Goal: Task Accomplishment & Management: Use online tool/utility

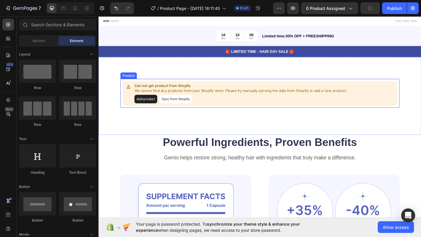
click at [177, 105] on button "Sync from Shopify" at bounding box center [181, 106] width 35 height 9
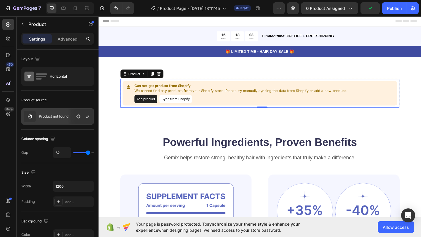
click at [146, 105] on button "Add product" at bounding box center [149, 106] width 25 height 9
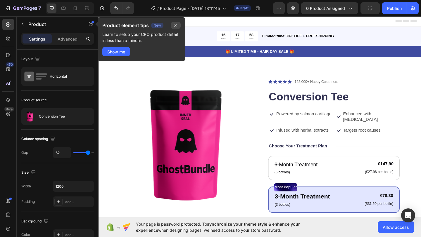
click at [174, 28] on button "button" at bounding box center [176, 25] width 10 height 7
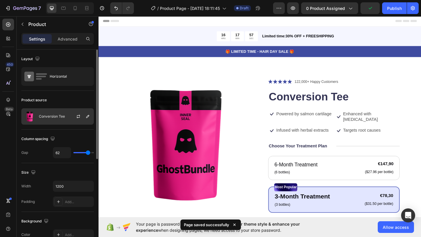
click at [58, 113] on div "Conversion Tee" at bounding box center [57, 116] width 72 height 16
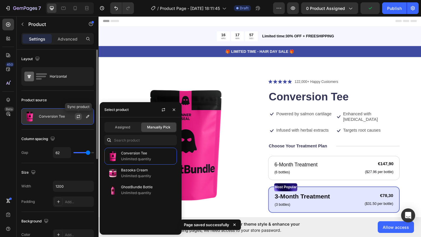
click at [79, 118] on icon "button" at bounding box center [78, 116] width 5 height 5
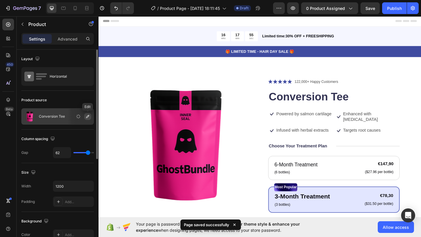
click at [87, 117] on icon "button" at bounding box center [87, 116] width 5 height 5
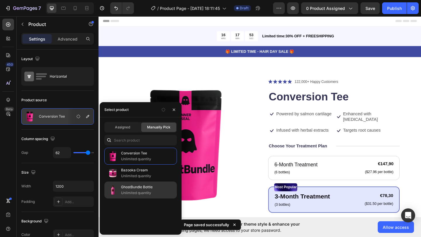
click at [124, 189] on p "GhostBundle Bottle" at bounding box center [147, 187] width 53 height 6
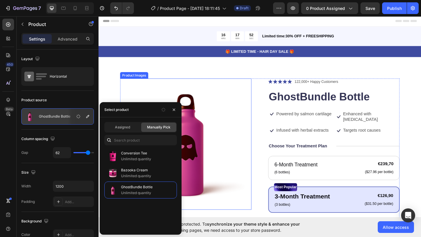
click at [225, 103] on img at bounding box center [193, 155] width 143 height 143
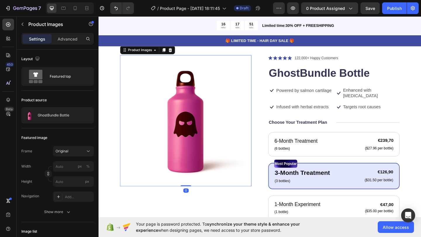
scroll to position [58, 0]
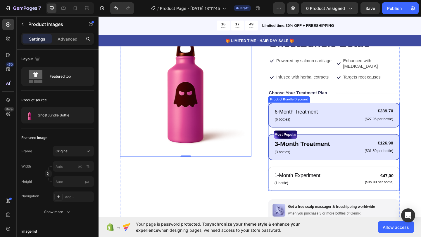
click at [348, 127] on div "6-Month Treatment Text Block (6 bottles) Text Block €239,70 Product Price Produ…" at bounding box center [354, 123] width 143 height 27
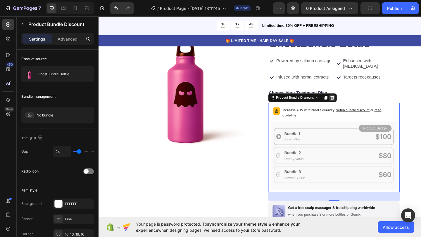
click at [351, 103] on icon at bounding box center [352, 105] width 5 height 5
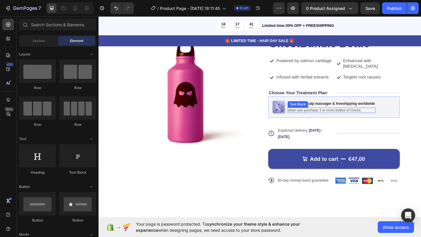
click at [341, 116] on p "when you purchase 3 or more bottles of Gemix." at bounding box center [351, 118] width 94 height 5
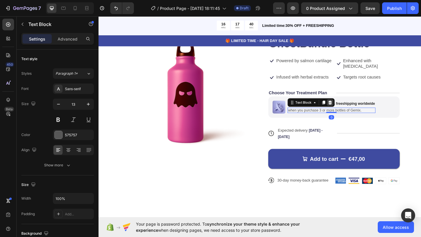
click at [349, 108] on icon at bounding box center [350, 110] width 4 height 4
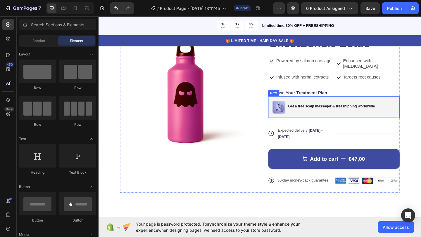
click at [353, 114] on div "Get a free scalp massager & freeshipping worldwide Text Block" at bounding box center [352, 115] width 96 height 14
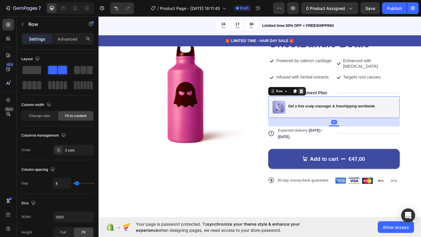
click at [320, 96] on icon at bounding box center [319, 98] width 4 height 4
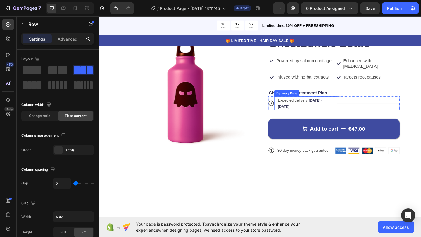
click at [359, 103] on div "Title Line" at bounding box center [391, 110] width 68 height 15
click at [317, 96] on icon at bounding box center [318, 98] width 5 height 5
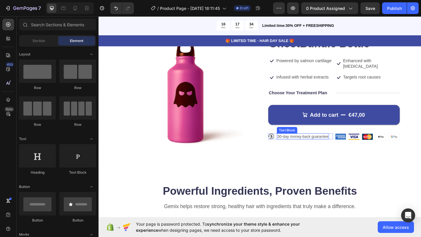
scroll to position [0, 0]
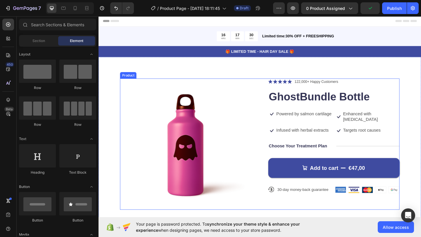
click at [324, 144] on div "Icon Icon Icon Icon Icon Icon List 122,000+ Happy Customers Text Block Row Ghos…" at bounding box center [354, 155] width 143 height 143
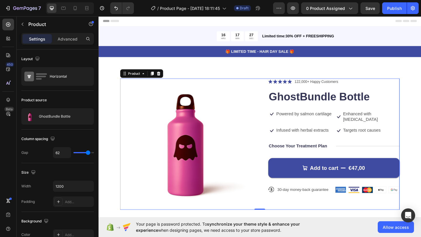
click at [317, 140] on div "Icon Icon Icon Icon Icon Icon List 122,000+ Happy Customers Text Block Row Ghos…" at bounding box center [354, 155] width 143 height 143
click at [8, 42] on div at bounding box center [8, 39] width 12 height 12
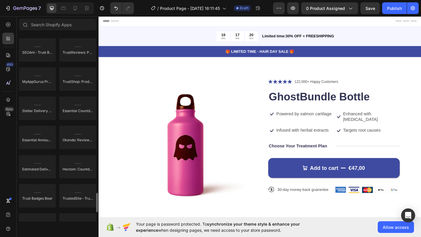
scroll to position [1657, 0]
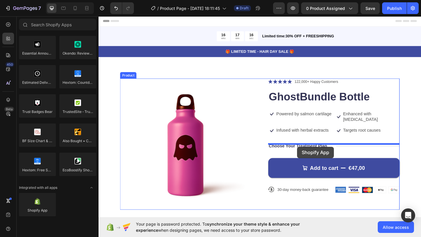
drag, startPoint x: 136, startPoint y: 215, endPoint x: 314, endPoint y: 158, distance: 187.3
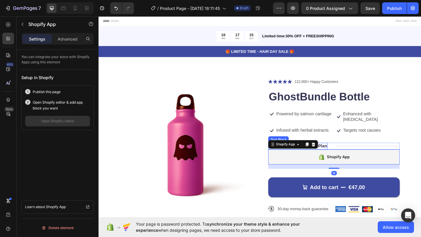
click at [346, 154] on p "Choose Your Treatment Plan" at bounding box center [314, 157] width 63 height 6
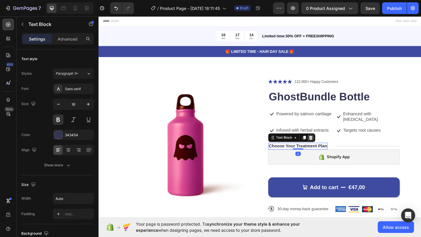
click at [331, 146] on icon at bounding box center [329, 148] width 5 height 5
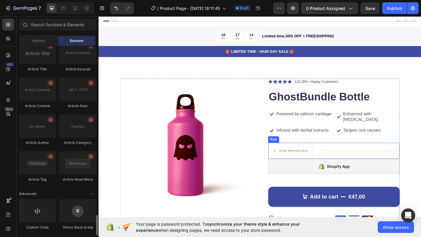
click at [371, 154] on div "Title Line" at bounding box center [383, 163] width 86 height 18
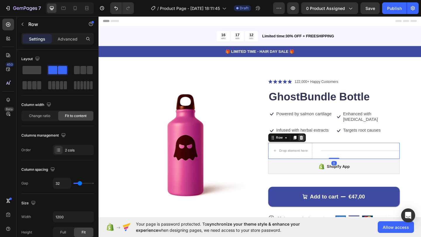
click at [320, 146] on icon at bounding box center [318, 148] width 5 height 5
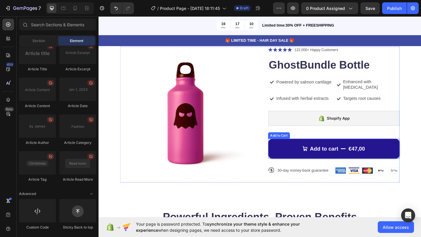
scroll to position [37, 0]
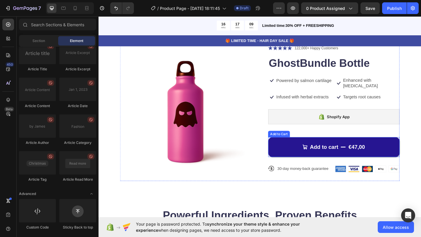
click at [315, 148] on button "Add to cart €47,00" at bounding box center [354, 159] width 143 height 22
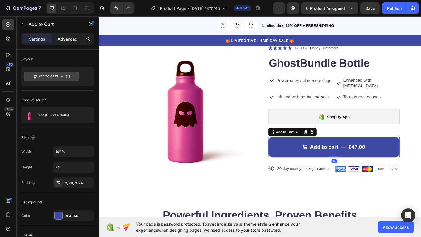
click at [71, 40] on p "Advanced" at bounding box center [68, 39] width 20 height 6
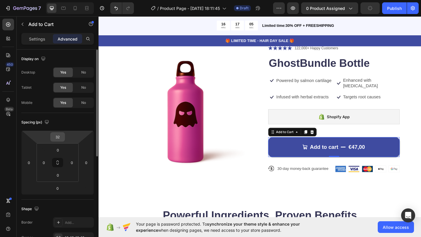
click at [59, 137] on input "32" at bounding box center [58, 137] width 12 height 9
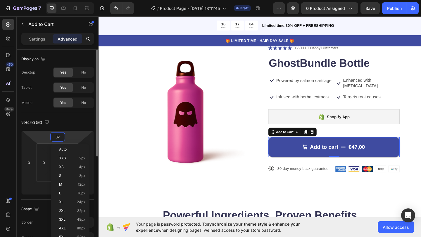
type input "5"
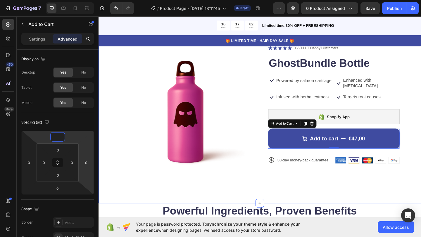
type input "0"
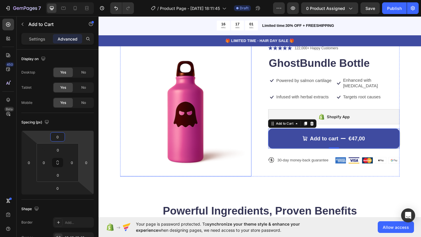
click at [216, 180] on img at bounding box center [193, 119] width 143 height 143
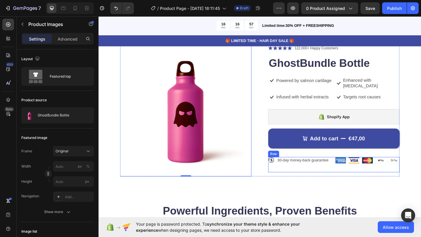
click at [289, 172] on div "Icon 30-day money-back guarantee Text Block Row" at bounding box center [318, 177] width 70 height 17
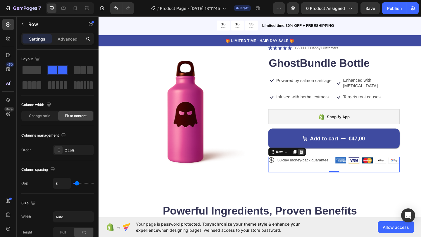
click at [316, 162] on icon at bounding box center [318, 164] width 5 height 5
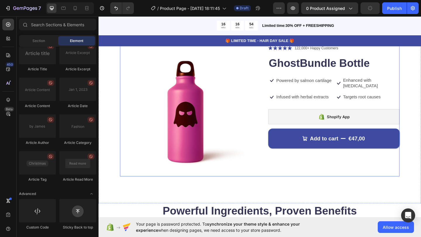
scroll to position [0, 0]
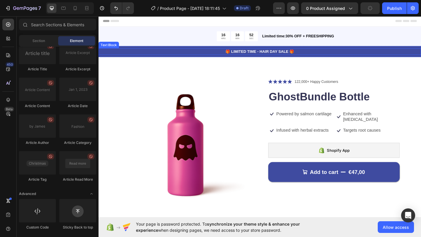
click at [322, 55] on p "🎁 LIMITED TIME - HAIR DAY SALE 🎁" at bounding box center [273, 55] width 349 height 6
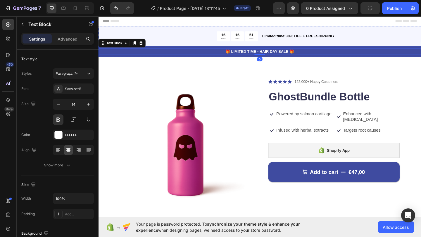
click at [122, 60] on div "🎁 LIMITED TIME - HAIR DAY SALE 🎁 Text Block 0 Row" at bounding box center [273, 55] width 350 height 12
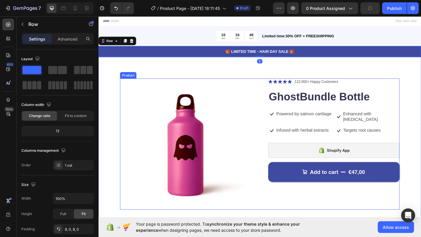
click at [268, 114] on div "Product Images Icon Icon Icon Icon Icon Icon List 122,000+ Happy Customers Text…" at bounding box center [274, 155] width 304 height 143
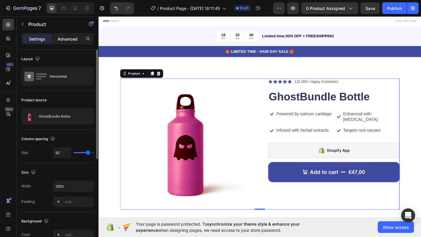
click at [65, 43] on div "Advanced" at bounding box center [67, 38] width 29 height 9
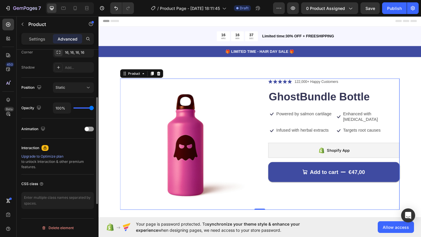
scroll to position [7, 0]
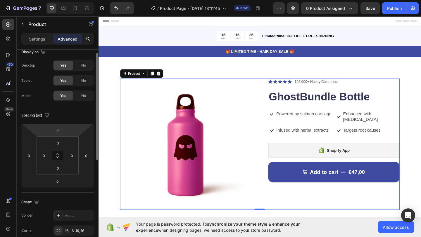
click at [41, 37] on p "Settings" at bounding box center [37, 39] width 16 height 6
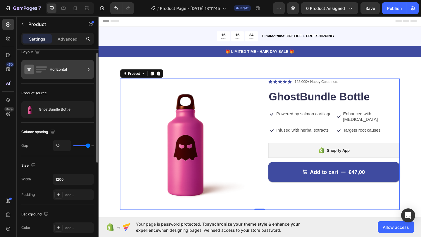
click at [36, 72] on rect at bounding box center [39, 71] width 6 height 1
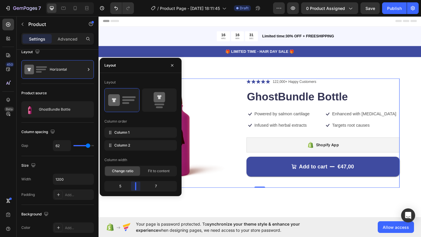
drag, startPoint x: 140, startPoint y: 186, endPoint x: 136, endPoint y: 186, distance: 3.8
click at [136, 0] on body "7 Version history / Product Page - [DATE] 18:11:45 Draft Preview 0 product assi…" at bounding box center [210, 0] width 421 height 0
click at [229, 118] on img at bounding box center [181, 143] width 119 height 119
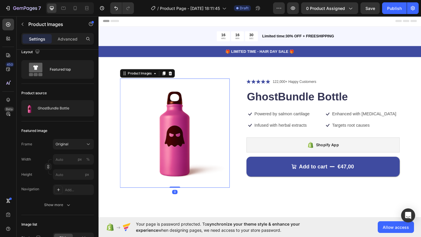
scroll to position [0, 0]
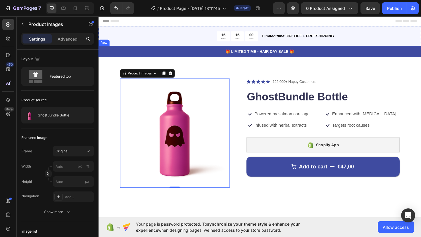
click at [324, 58] on div "🎁 LIMITED TIME - HAIR DAY SALE 🎁 Text Block Row" at bounding box center [273, 55] width 350 height 12
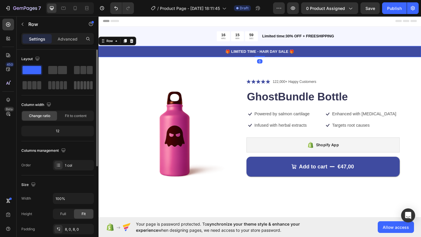
scroll to position [143, 0]
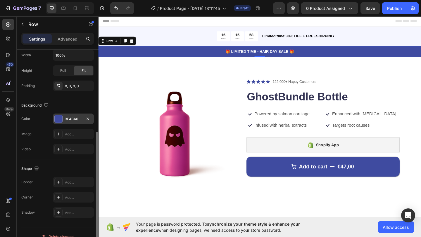
click at [75, 119] on div "3F4BA0" at bounding box center [73, 119] width 17 height 5
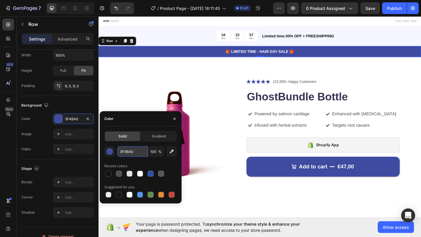
click at [131, 152] on input "3F4BA0" at bounding box center [132, 151] width 30 height 11
paste input "D33E8C"
type input "3F4BA0"
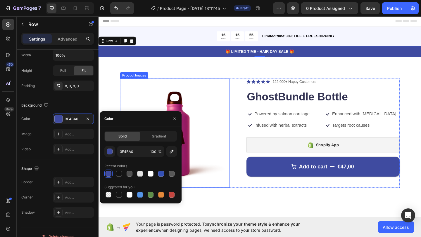
click at [211, 184] on img at bounding box center [181, 143] width 119 height 119
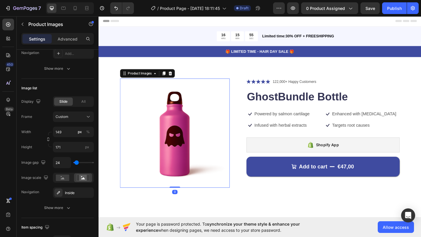
scroll to position [0, 0]
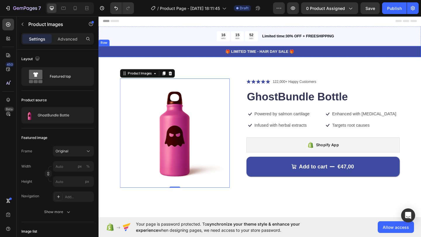
click at [196, 50] on div "🎁 LIMITED TIME - HAIR DAY SALE 🎁 Text Block Row" at bounding box center [273, 55] width 350 height 12
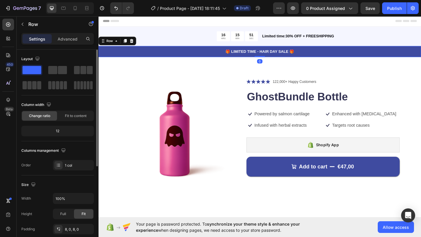
scroll to position [152, 0]
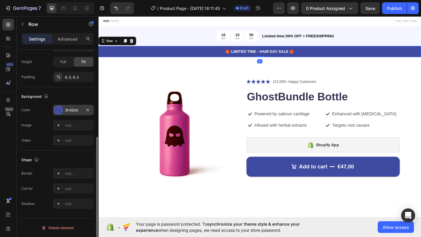
click at [71, 110] on div "3F4BA0" at bounding box center [73, 110] width 17 height 5
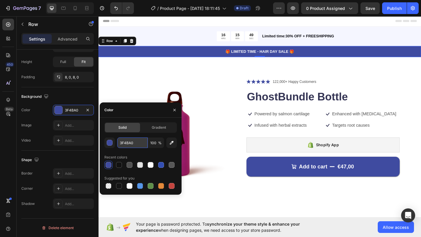
click at [129, 141] on input "3F4BA0" at bounding box center [132, 143] width 30 height 11
paste input "D33E8C"
type input "D33E8C"
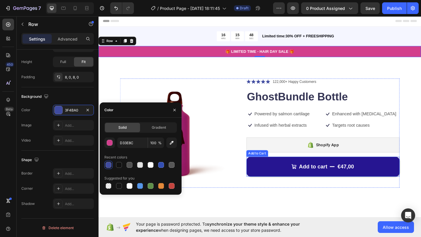
click at [269, 178] on button "Add to cart €47,00" at bounding box center [342, 180] width 167 height 22
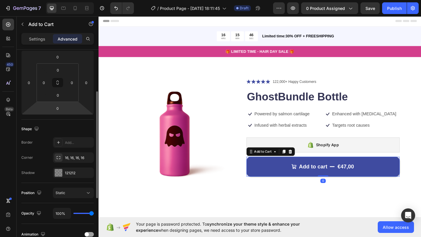
scroll to position [0, 0]
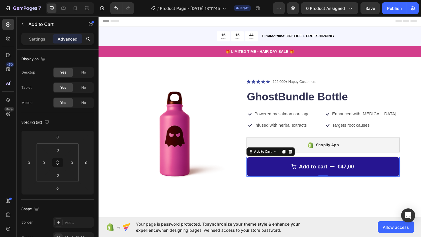
click at [278, 184] on button "Add to cart €47,00" at bounding box center [342, 180] width 167 height 22
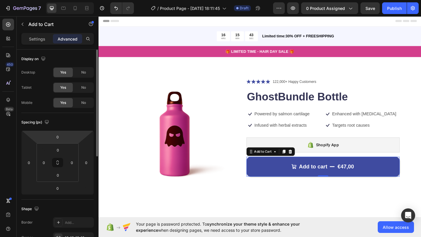
scroll to position [185, 0]
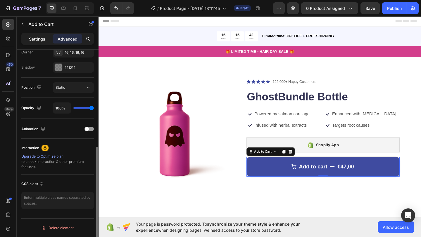
click at [41, 42] on div "Settings" at bounding box center [36, 38] width 29 height 9
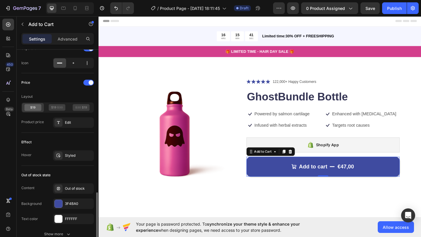
scroll to position [459, 0]
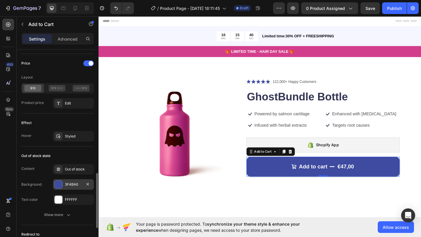
click at [78, 181] on div "3F4BA0" at bounding box center [73, 184] width 41 height 11
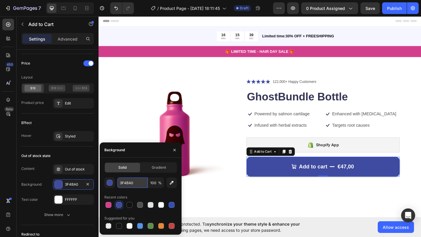
click at [126, 183] on input "3F4BA0" at bounding box center [132, 183] width 30 height 11
paste input "D33E8C"
type input "D33E8C"
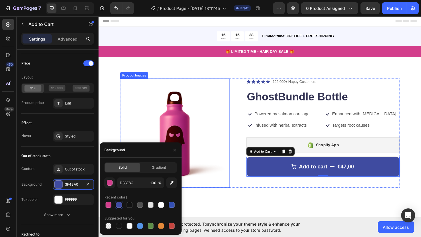
click at [126, 135] on img at bounding box center [181, 143] width 119 height 119
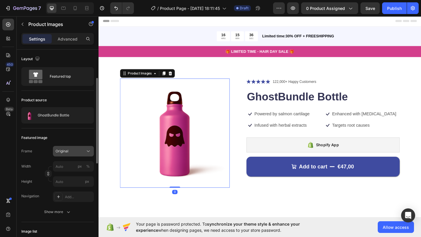
scroll to position [282, 0]
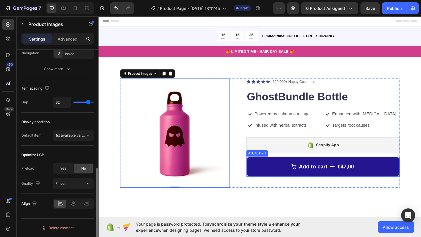
click at [270, 173] on button "Add to cart €47,00" at bounding box center [342, 180] width 167 height 22
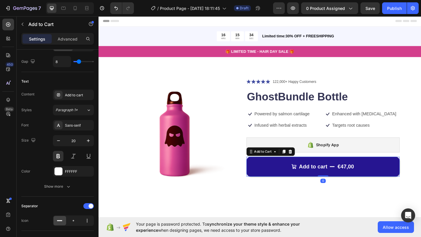
scroll to position [0, 0]
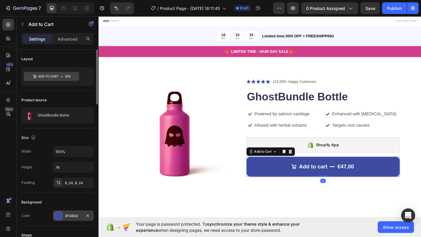
click at [69, 218] on div "3F4BA0" at bounding box center [73, 215] width 17 height 5
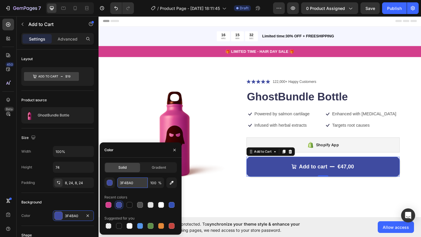
click at [128, 182] on input "3F4BA0" at bounding box center [132, 183] width 30 height 11
paste input "D33E8C"
type input "D33E8C"
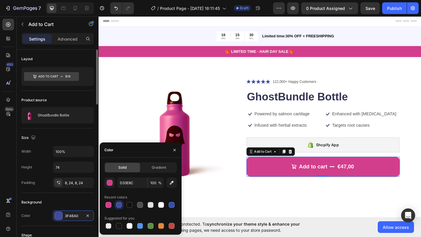
click at [80, 130] on div "Size Width 100% Height 74 Padding 8, 24, 8, 24" at bounding box center [57, 161] width 72 height 65
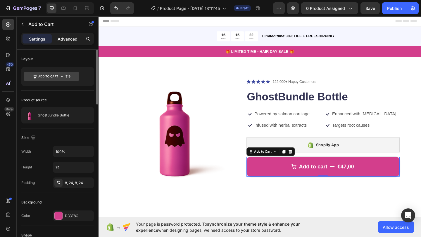
click at [70, 41] on p "Advanced" at bounding box center [68, 39] width 20 height 6
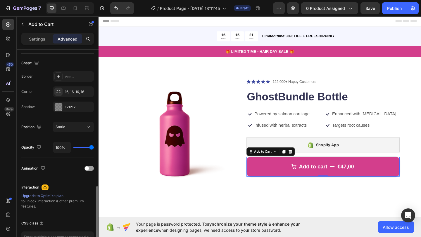
scroll to position [185, 0]
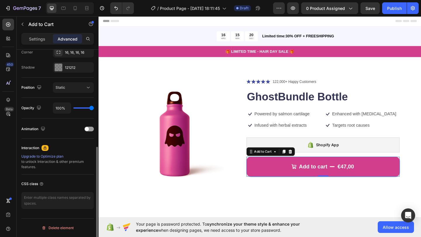
drag, startPoint x: 41, startPoint y: 41, endPoint x: 41, endPoint y: 47, distance: 6.1
click at [41, 41] on p "Settings" at bounding box center [37, 39] width 16 height 6
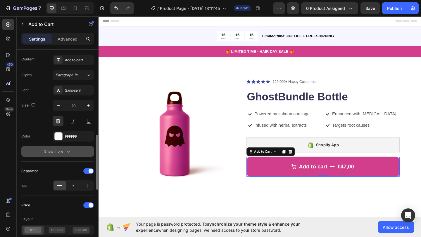
scroll to position [319, 0]
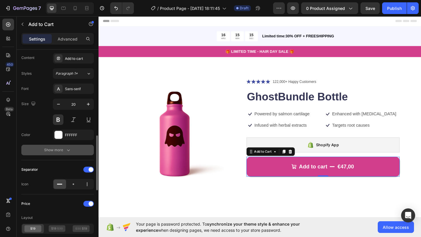
click at [58, 154] on button "Show more" at bounding box center [57, 150] width 72 height 11
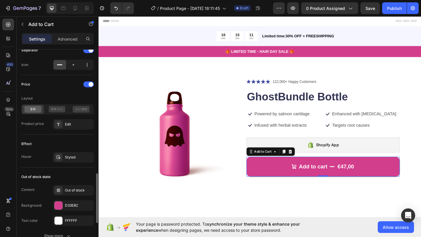
scroll to position [516, 0]
click at [66, 159] on div "Styled" at bounding box center [73, 156] width 17 height 5
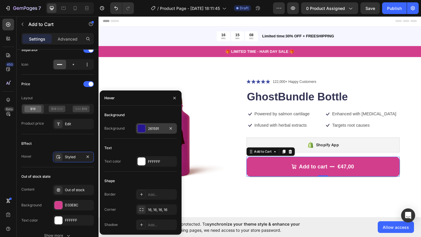
click at [154, 130] on div "261591" at bounding box center [156, 128] width 17 height 5
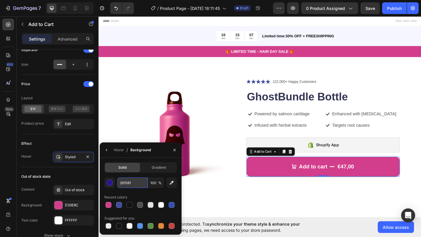
click at [129, 180] on input "261591" at bounding box center [132, 183] width 30 height 11
paste input "D33E8C"
click at [112, 182] on div "button" at bounding box center [110, 183] width 6 height 6
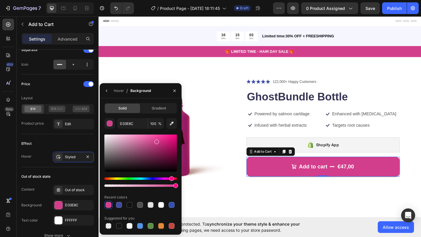
click at [159, 146] on div at bounding box center [140, 153] width 72 height 37
type input "AF2B70"
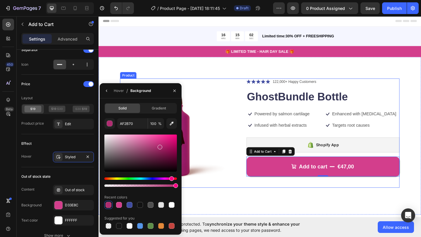
click at [234, 169] on img at bounding box center [181, 143] width 119 height 119
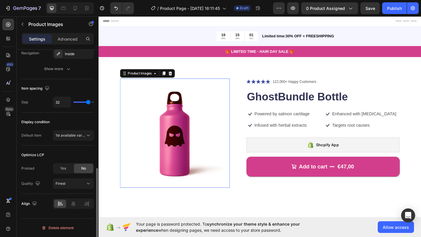
scroll to position [0, 0]
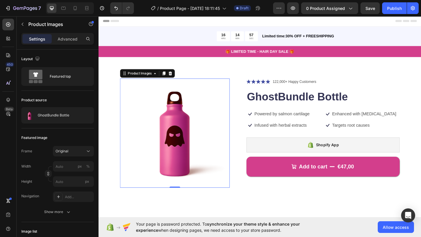
click at [187, 123] on img at bounding box center [181, 143] width 119 height 119
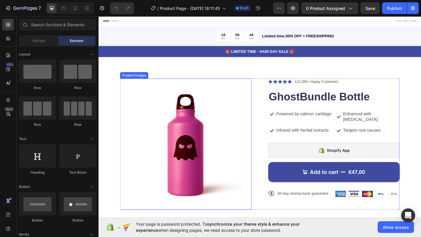
click at [211, 154] on img at bounding box center [193, 155] width 143 height 143
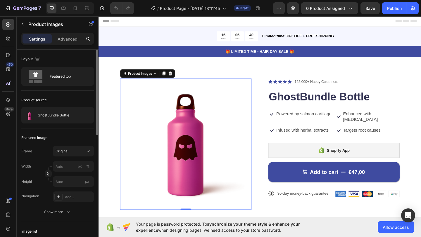
click at [67, 125] on div "Product source GhostBundle Bottle" at bounding box center [57, 110] width 72 height 38
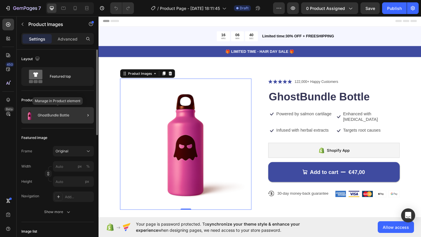
click at [71, 115] on div "GhostBundle Bottle" at bounding box center [57, 115] width 72 height 16
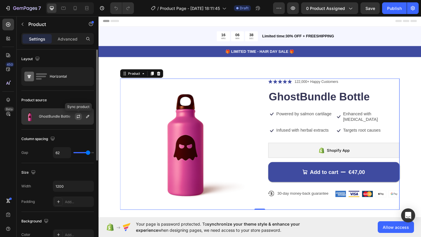
click at [77, 119] on icon "button" at bounding box center [78, 116] width 5 height 5
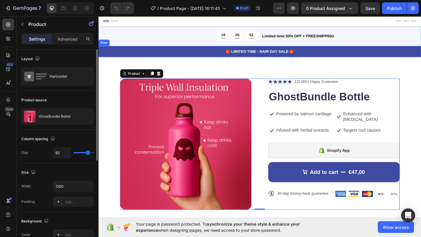
click at [122, 50] on div "🎁 LIMITED TIME - HAIR DAY SALE 🎁 Text Block Row" at bounding box center [273, 55] width 350 height 12
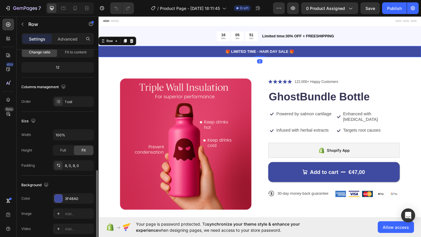
scroll to position [152, 0]
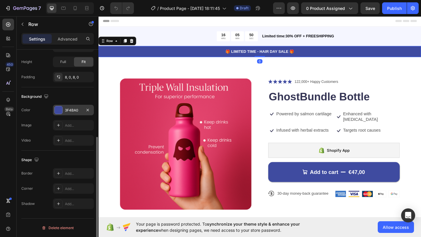
click at [74, 110] on div "3F4BA0" at bounding box center [73, 110] width 17 height 5
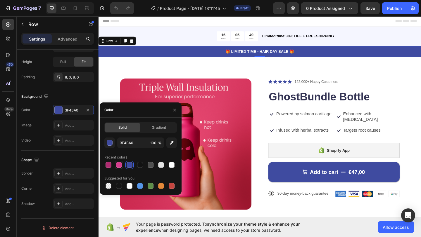
click at [118, 164] on div at bounding box center [119, 165] width 6 height 6
type input "D33E8C"
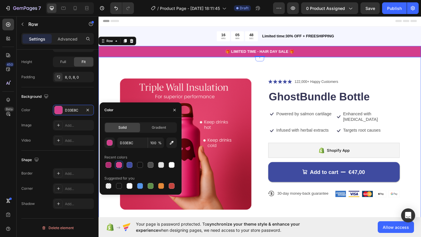
click at [115, 87] on div "Product Images Icon Icon Icon Icon Icon Icon List 122,000+ Happy Customers Text…" at bounding box center [273, 158] width 350 height 195
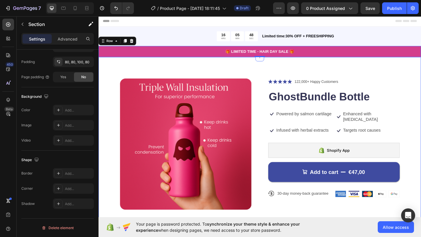
scroll to position [0, 0]
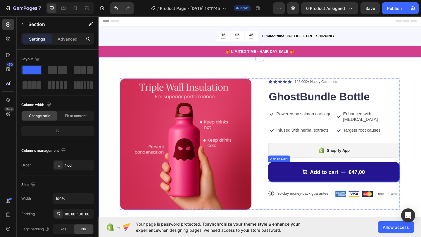
click at [299, 179] on button "Add to cart €47,00" at bounding box center [354, 186] width 143 height 22
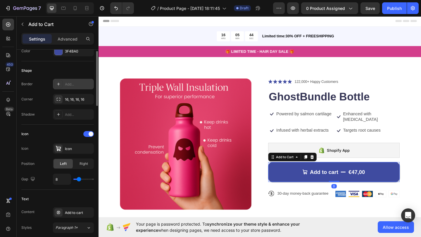
scroll to position [124, 0]
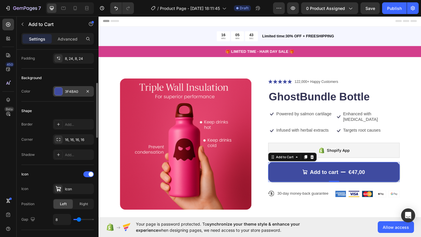
click at [58, 91] on div at bounding box center [59, 92] width 8 height 8
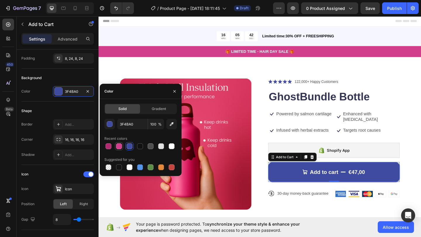
click at [116, 143] on div at bounding box center [118, 146] width 7 height 7
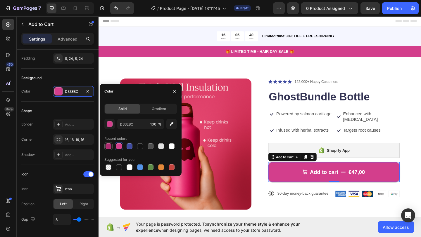
click at [108, 145] on div at bounding box center [108, 146] width 6 height 6
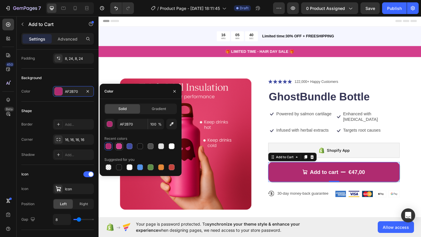
click at [120, 145] on div at bounding box center [119, 146] width 6 height 6
type input "D33E8C"
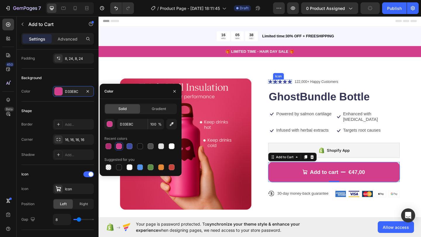
click at [290, 86] on icon at bounding box center [290, 87] width 5 height 4
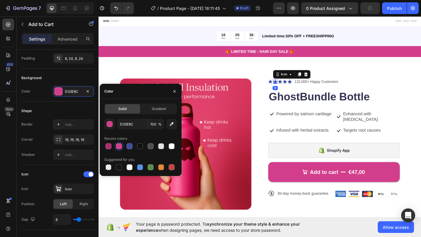
scroll to position [0, 0]
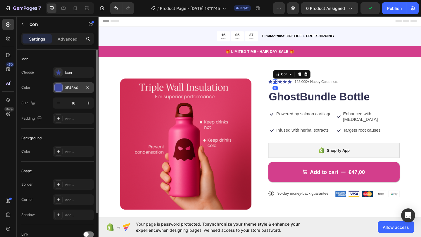
click at [58, 89] on div at bounding box center [59, 88] width 8 height 8
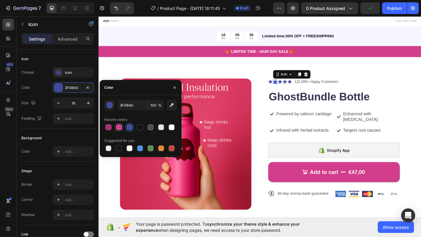
click at [121, 128] on div at bounding box center [119, 127] width 6 height 6
type input "D33E8C"
click at [286, 87] on icon at bounding box center [285, 87] width 4 height 4
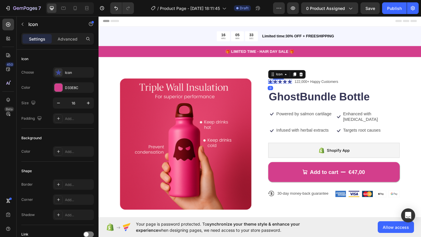
click at [289, 87] on icon at bounding box center [290, 87] width 5 height 4
click at [294, 87] on icon at bounding box center [295, 87] width 5 height 5
click at [301, 88] on icon at bounding box center [300, 87] width 5 height 4
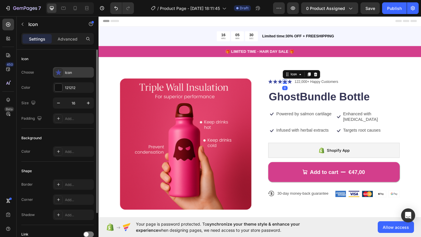
click at [61, 75] on div at bounding box center [58, 72] width 8 height 8
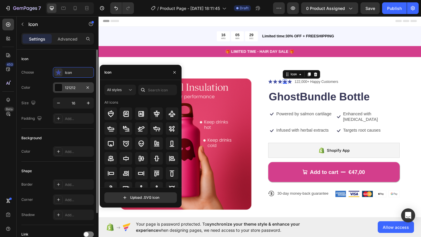
click at [56, 88] on div at bounding box center [59, 88] width 8 height 8
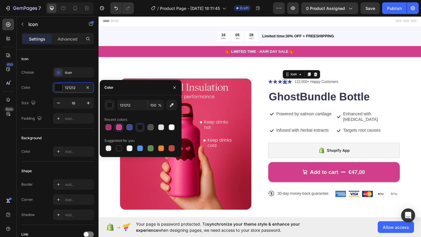
click at [120, 128] on div at bounding box center [119, 127] width 6 height 6
type input "D33E8C"
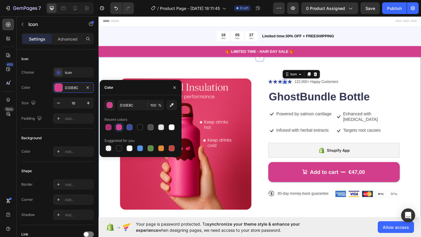
click at [236, 69] on div "Product Images Icon Icon Icon Icon 0 Icon Icon List 122,000+ Happy Customers Te…" at bounding box center [273, 158] width 350 height 195
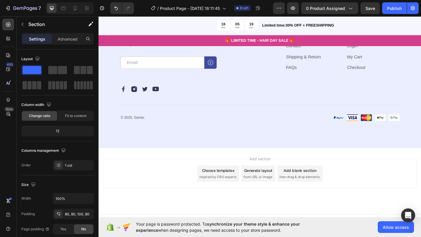
scroll to position [1310, 0]
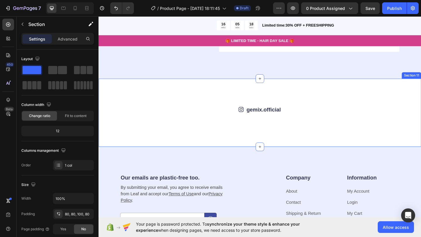
click at [302, 95] on div "Icon gemix.official Text Block Row Image Image Image Image Image Image Image Im…" at bounding box center [273, 121] width 350 height 74
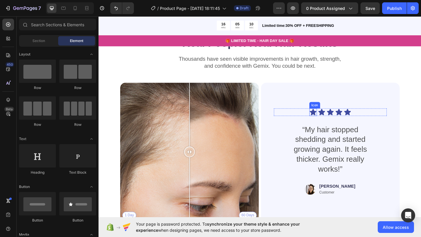
scroll to position [1136, 0]
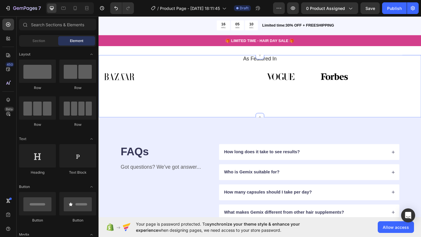
click at [324, 112] on div "As Featured In Heading Image Image Image Image Image Image Image Image Image Im…" at bounding box center [273, 92] width 350 height 68
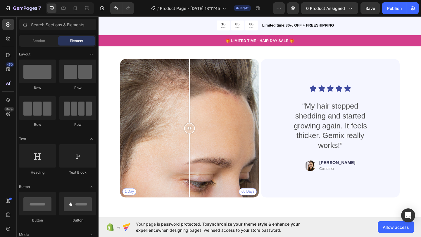
scroll to position [897, 0]
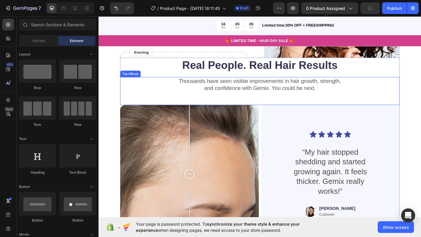
click at [365, 90] on p "Thousands have seen visible improvements in hair growth, strength," at bounding box center [273, 87] width 303 height 8
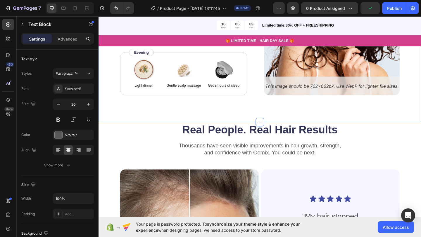
click at [420, 128] on div "How to use Heading While Gemix supports healthy hair from within, don’t forget …" at bounding box center [273, 9] width 350 height 243
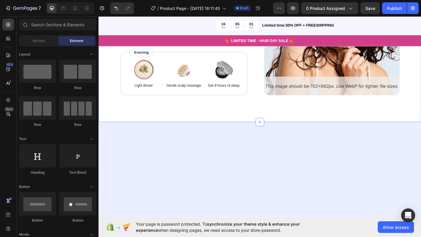
click at [420, 118] on div "How to use Heading While Gemix supports healthy hair from within, don’t forget …" at bounding box center [273, 9] width 350 height 243
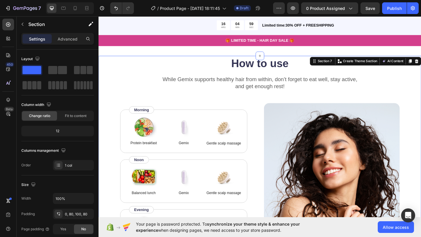
scroll to position [690, 0]
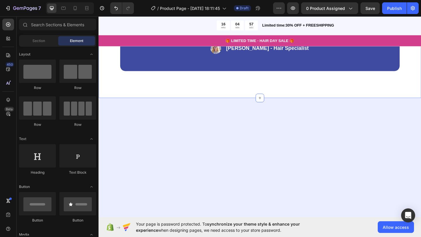
scroll to position [619, 0]
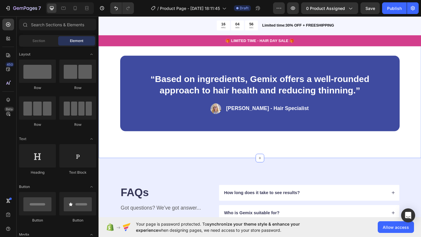
click at [420, 133] on div "“Based on ingredients, Gemix offers a well-rounded approach to hair health and …" at bounding box center [273, 100] width 350 height 141
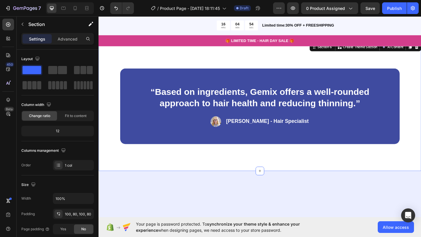
scroll to position [633, 0]
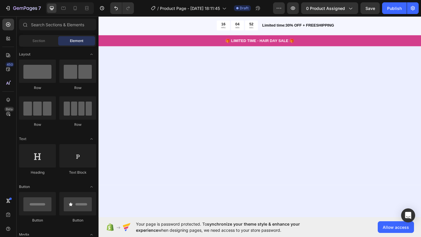
click at [420, 158] on div at bounding box center [273, 107] width 350 height 185
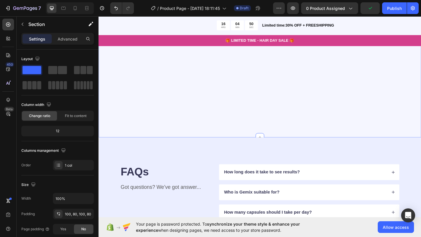
click at [409, 139] on div "Vitamin Power for Your Hair Heading Powered by Biotin, Vitamin B5, E & B12 — wo…" at bounding box center [273, 7] width 350 height 281
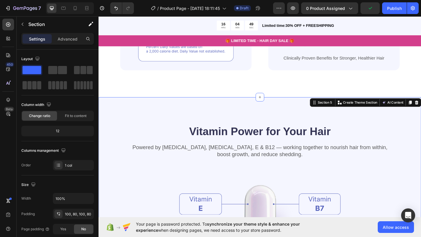
scroll to position [381, 0]
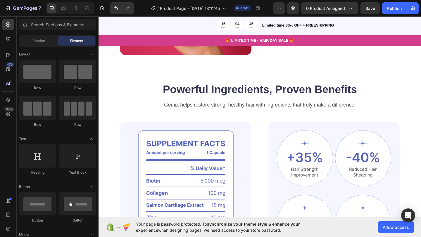
scroll to position [148, 0]
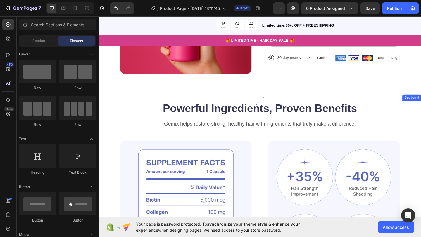
click at [420, 113] on h2 "Powerful Ingredients, Proven Benefits" at bounding box center [274, 116] width 304 height 16
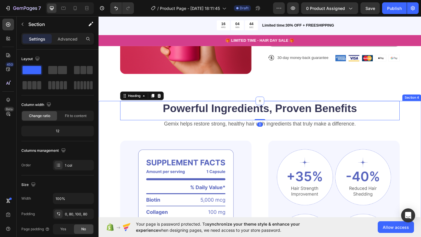
click at [420, 116] on div "Powerful Ingredients, Proven Benefits Heading 0 Gemix helps restore strong, hea…" at bounding box center [273, 227] width 350 height 239
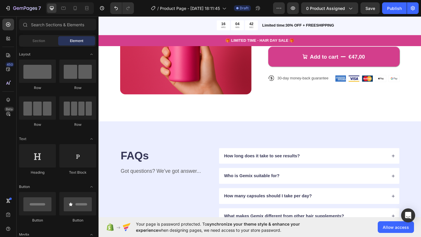
scroll to position [71, 0]
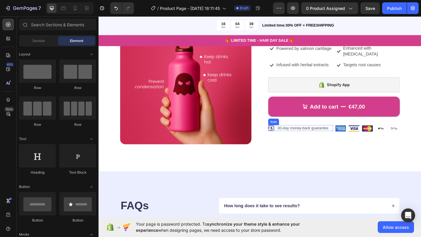
click at [287, 135] on icon at bounding box center [286, 138] width 6 height 6
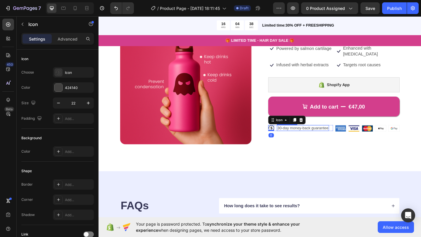
click at [309, 135] on p "30-day money-back guarantee" at bounding box center [320, 137] width 55 height 5
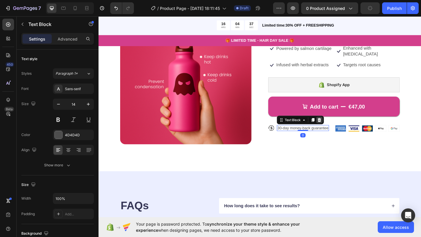
click at [338, 127] on icon at bounding box center [338, 129] width 4 height 4
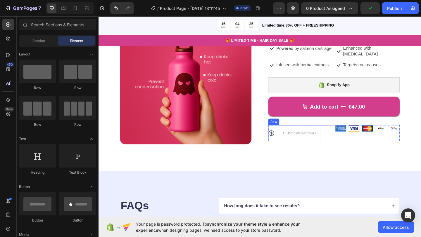
click at [289, 142] on div "Icon Drop element here Row" at bounding box center [318, 144] width 70 height 18
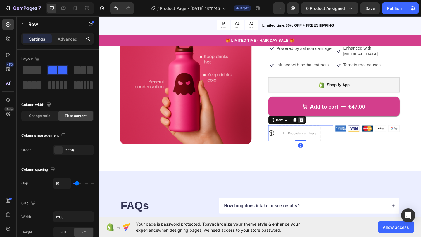
click at [318, 127] on icon at bounding box center [319, 129] width 4 height 4
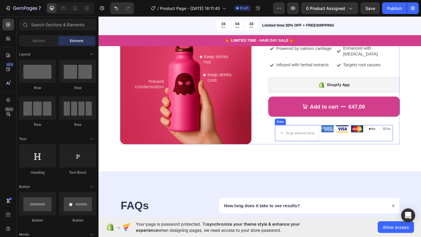
click at [371, 142] on div "Image Image Image Image Image Row" at bounding box center [379, 144] width 78 height 18
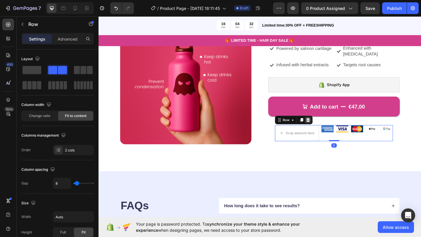
click at [325, 127] on icon at bounding box center [326, 129] width 5 height 5
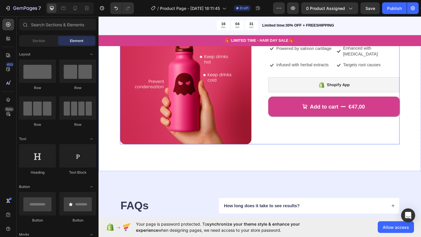
click at [320, 141] on div "Icon Icon Icon Icon Icon Icon List 122,000+ Happy Customers Text Block Row Ghos…" at bounding box center [354, 84] width 143 height 143
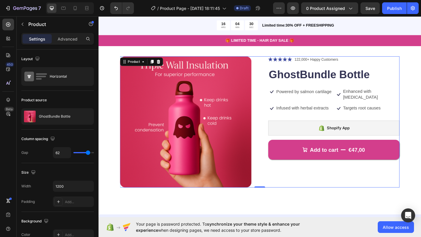
scroll to position [2, 0]
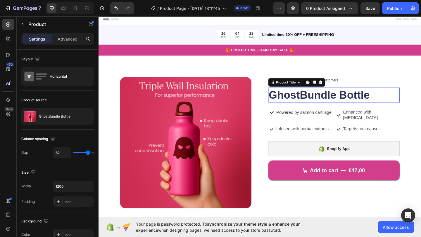
click at [329, 106] on h1 "GhostBundle Bottle" at bounding box center [354, 102] width 143 height 16
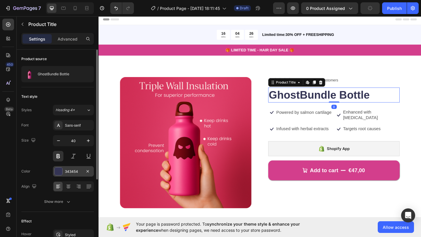
click at [57, 169] on div at bounding box center [59, 172] width 8 height 8
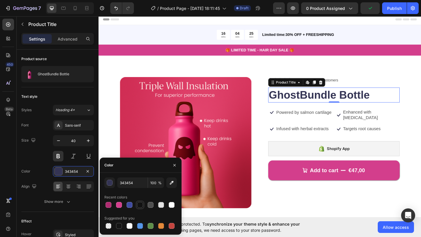
click at [138, 206] on div at bounding box center [140, 205] width 6 height 6
type input "121212"
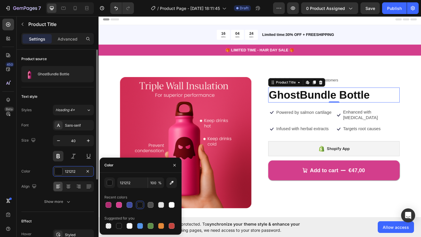
click at [42, 155] on div "Size 40" at bounding box center [57, 148] width 72 height 26
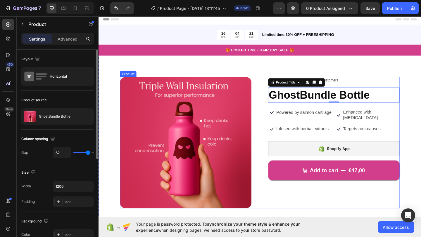
click at [318, 190] on div "Icon Icon Icon Icon Icon Icon List 122,000+ Happy Customers Text Block Row Ghos…" at bounding box center [354, 153] width 143 height 143
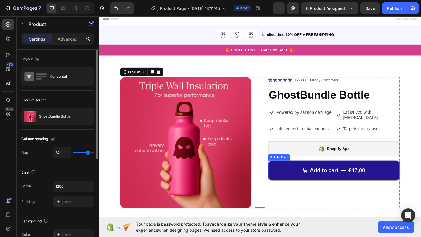
click at [313, 177] on button "Add to cart €47,00" at bounding box center [354, 184] width 143 height 22
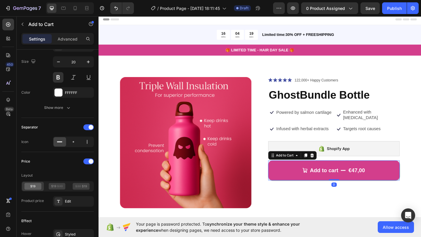
scroll to position [554, 0]
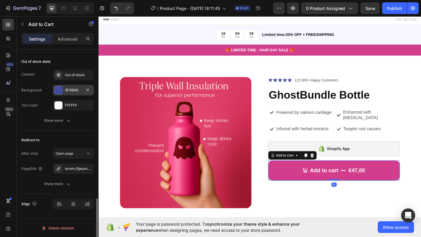
click at [58, 90] on div at bounding box center [59, 90] width 8 height 8
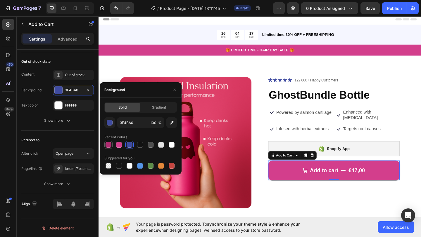
click at [109, 146] on div at bounding box center [108, 145] width 6 height 6
click at [117, 143] on div at bounding box center [119, 145] width 6 height 6
type input "D33E8C"
click at [79, 129] on div "Out of stock state Content Out of stock Background D33E8C Text color FFFFFF Sho…" at bounding box center [57, 91] width 72 height 79
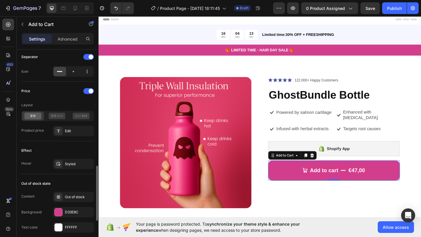
scroll to position [430, 0]
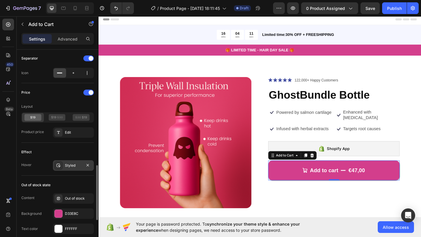
click at [63, 166] on div "Styled" at bounding box center [73, 165] width 41 height 11
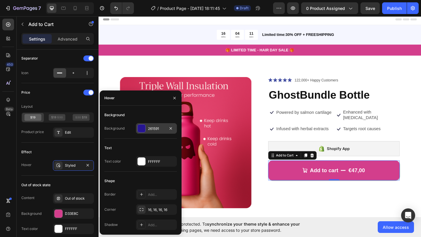
click at [141, 125] on div at bounding box center [142, 129] width 8 height 8
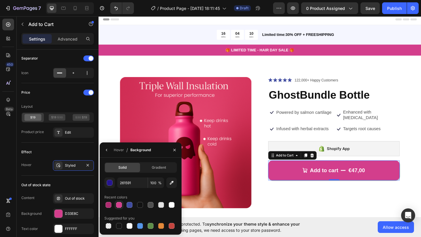
click at [119, 202] on div at bounding box center [119, 205] width 6 height 6
click at [110, 203] on div at bounding box center [108, 205] width 6 height 6
type input "AF2B70"
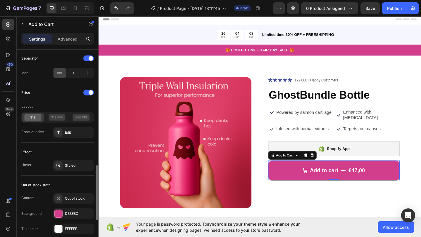
click at [77, 146] on div "Effect Hover Styled" at bounding box center [57, 159] width 72 height 33
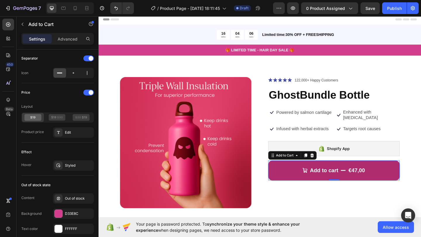
click at [298, 181] on button "Add to cart €47,00" at bounding box center [354, 184] width 143 height 22
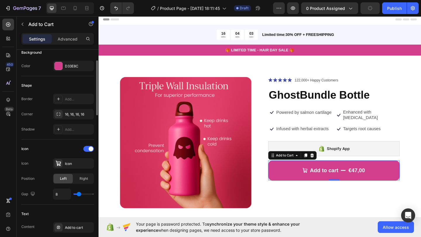
scroll to position [0, 0]
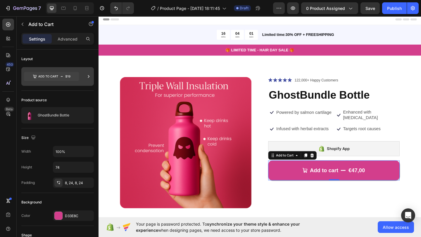
click at [64, 74] on icon at bounding box center [51, 76] width 55 height 9
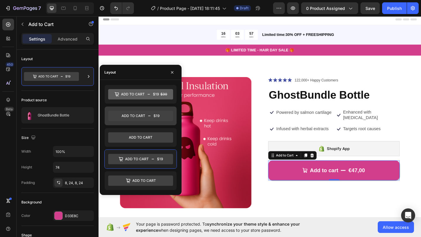
click at [121, 113] on icon at bounding box center [140, 116] width 65 height 11
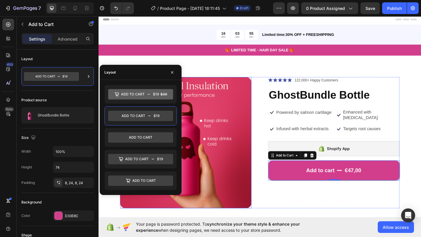
click at [277, 194] on div "Product Images Icon Icon Icon Icon Icon Icon List 122,000+ Happy Customers Text…" at bounding box center [274, 153] width 304 height 143
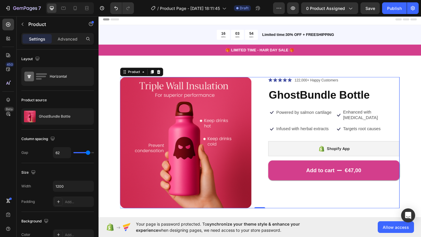
click at [307, 189] on div "Icon Icon Icon Icon Icon Icon List 122,000+ Happy Customers Text Block Row Ghos…" at bounding box center [354, 153] width 143 height 143
click at [322, 86] on p "122,000+ Happy Customers" at bounding box center [334, 86] width 47 height 6
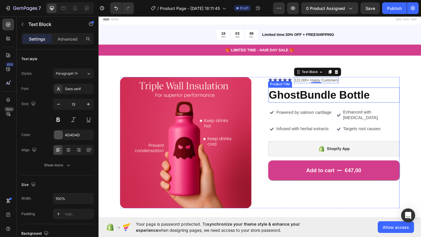
click at [310, 99] on h1 "GhostBundle Bottle" at bounding box center [354, 102] width 143 height 16
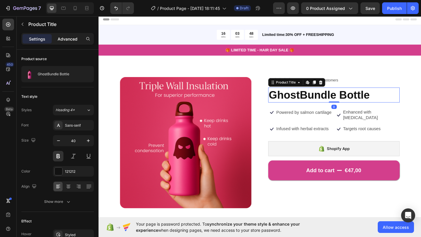
click at [69, 40] on p "Advanced" at bounding box center [68, 39] width 20 height 6
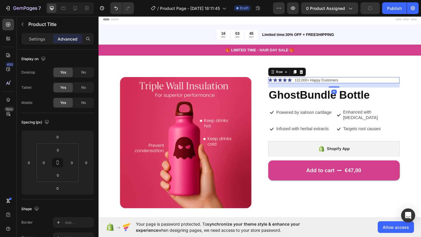
click at [376, 87] on div "Icon Icon Icon Icon Icon Icon List 122,000+ Happy Customers Text Block Row 16" at bounding box center [354, 85] width 143 height 7
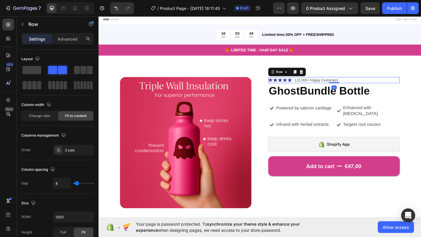
drag, startPoint x: 356, startPoint y: 92, endPoint x: 357, endPoint y: 83, distance: 9.4
click at [357, 83] on div "Icon Icon Icon Icon Icon Icon List 122,000+ Happy Customers Text Block Row 0" at bounding box center [354, 85] width 143 height 7
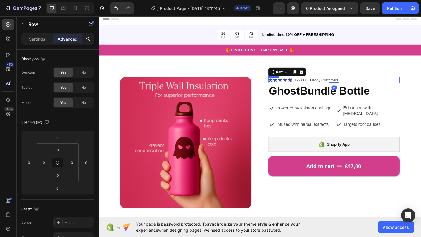
click at [285, 86] on icon at bounding box center [285, 86] width 4 height 4
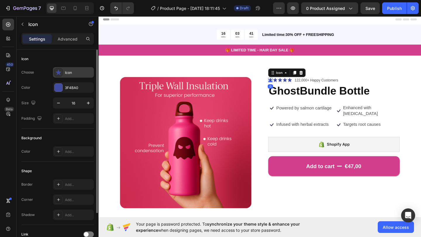
click at [57, 71] on icon at bounding box center [58, 73] width 6 height 6
click at [48, 75] on div "Choose Icon" at bounding box center [57, 72] width 72 height 11
click at [57, 84] on div at bounding box center [58, 88] width 8 height 8
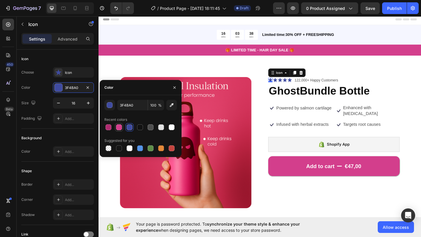
click at [116, 126] on div at bounding box center [119, 127] width 6 height 6
type input "D33E8C"
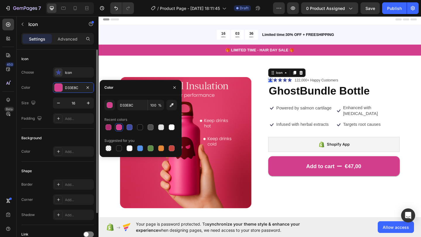
click at [44, 99] on div "Size 16" at bounding box center [57, 103] width 72 height 11
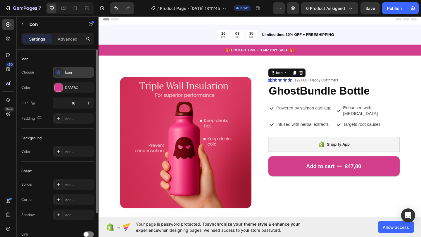
scroll to position [50, 0]
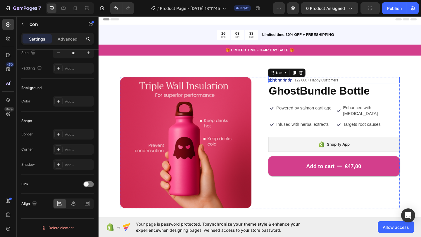
click at [309, 86] on div "Icon 0 Icon Icon Icon Icon Icon List 122,000+ Happy Customers Text Block Row" at bounding box center [354, 85] width 143 height 7
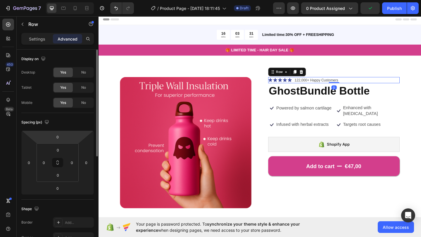
scroll to position [185, 0]
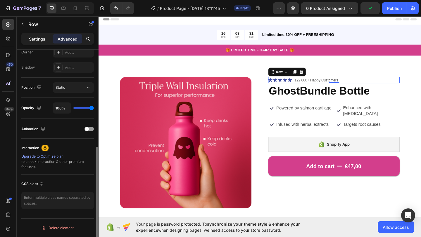
click at [38, 38] on p "Settings" at bounding box center [37, 39] width 16 height 6
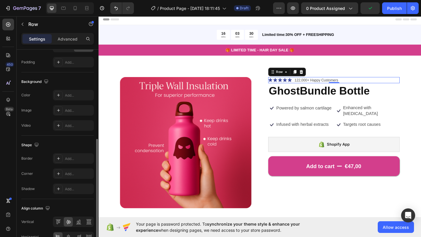
scroll to position [219, 0]
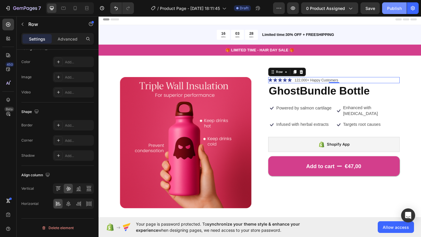
click at [397, 8] on div "Publish" at bounding box center [394, 8] width 15 height 6
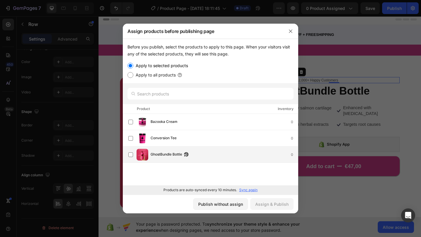
click at [160, 154] on span "GhostBundle Bottle" at bounding box center [166, 155] width 32 height 6
click at [269, 204] on div "Assign & Publish" at bounding box center [271, 204] width 33 height 6
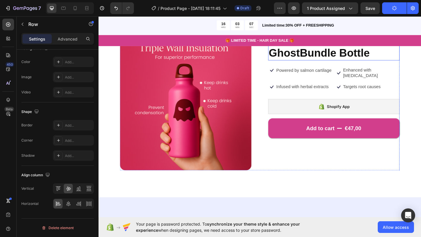
scroll to position [38, 0]
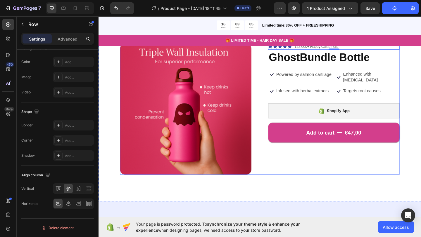
click at [333, 150] on div "Icon Icon Icon Icon Icon Icon List 122,000+ Happy Customers Text Block Row 0 Gh…" at bounding box center [354, 117] width 143 height 143
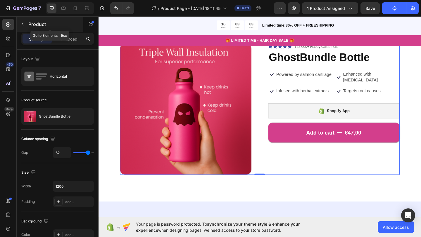
click at [23, 24] on icon "button" at bounding box center [22, 24] width 5 height 5
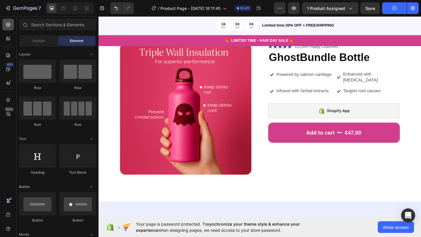
click at [12, 24] on div at bounding box center [8, 25] width 12 height 12
click at [41, 37] on div "Section" at bounding box center [38, 40] width 37 height 9
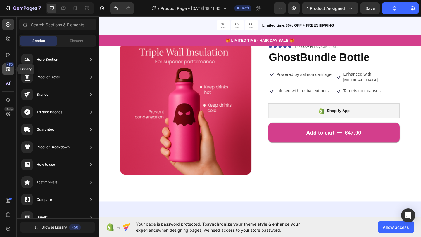
click at [8, 69] on icon at bounding box center [8, 69] width 4 height 4
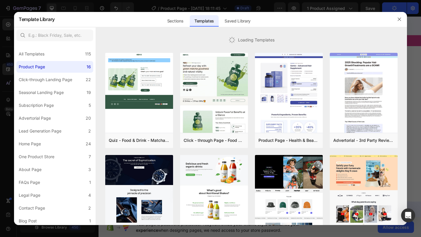
click at [8, 58] on div at bounding box center [210, 118] width 421 height 237
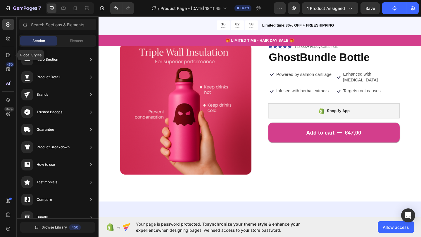
click at [8, 58] on icon at bounding box center [8, 55] width 6 height 6
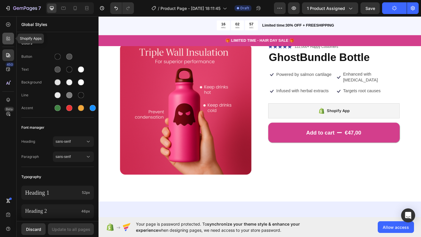
click at [8, 39] on icon at bounding box center [8, 39] width 6 height 6
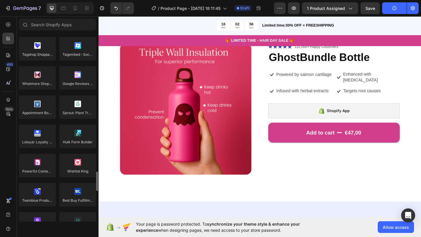
scroll to position [1657, 0]
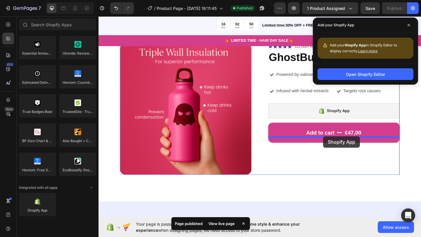
drag, startPoint x: 136, startPoint y: 215, endPoint x: 342, endPoint y: 147, distance: 217.1
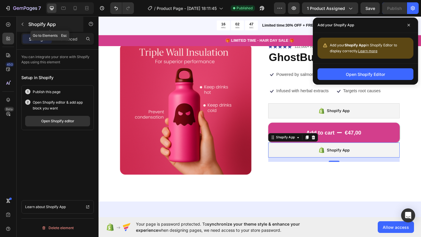
click at [21, 23] on icon "button" at bounding box center [22, 24] width 5 height 5
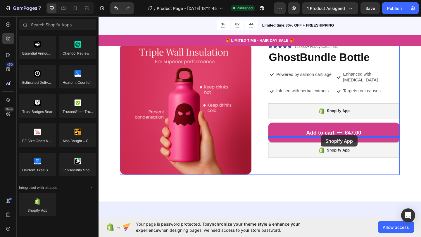
drag, startPoint x: 138, startPoint y: 216, endPoint x: 340, endPoint y: 146, distance: 214.3
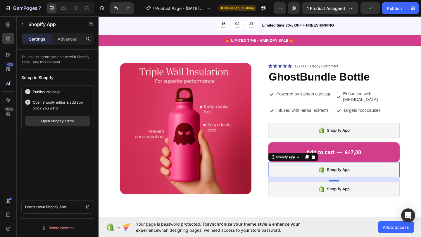
scroll to position [0, 0]
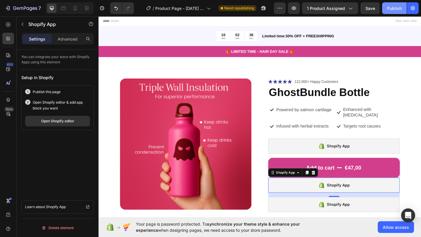
click at [392, 8] on div "Publish" at bounding box center [394, 8] width 15 height 6
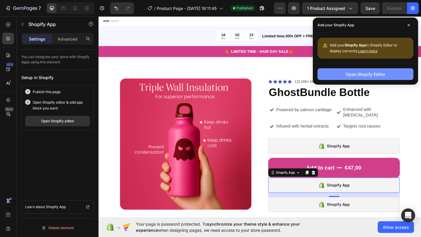
click at [332, 76] on button "Open Shopify Editor" at bounding box center [365, 74] width 96 height 12
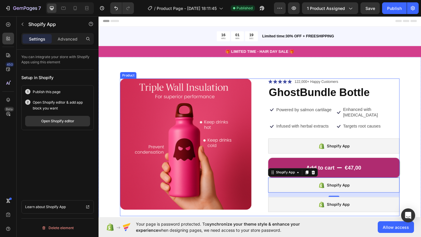
click at [341, 170] on button "Add to cart €47,00" at bounding box center [354, 181] width 143 height 22
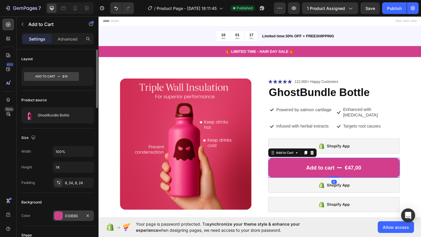
click at [77, 213] on div "D33E8C" at bounding box center [73, 216] width 41 height 11
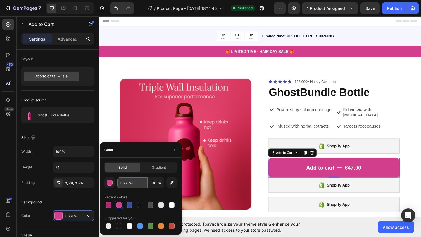
click at [126, 182] on input "D33E8C" at bounding box center [132, 183] width 30 height 11
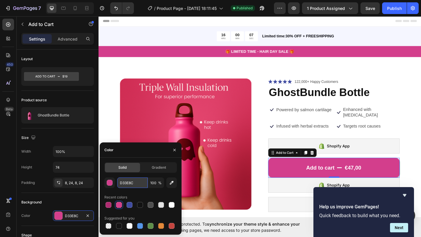
click at [132, 186] on input "D33E8C" at bounding box center [132, 183] width 30 height 11
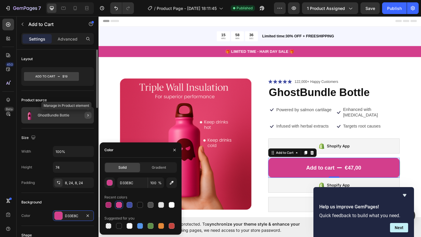
click at [86, 113] on icon "button" at bounding box center [88, 115] width 5 height 5
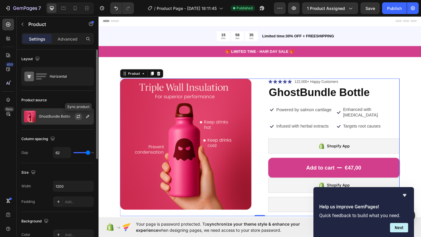
click at [77, 117] on icon "button" at bounding box center [78, 116] width 5 height 5
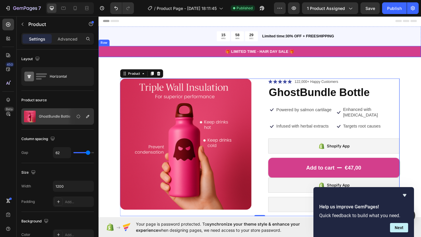
click at [201, 60] on div "🎁 LIMITED TIME - HAIR DAY SALE 🎁 Text Block Row" at bounding box center [273, 55] width 350 height 12
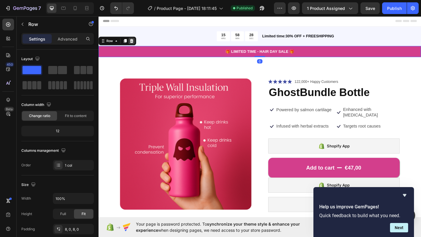
click at [131, 44] on div at bounding box center [134, 43] width 7 height 7
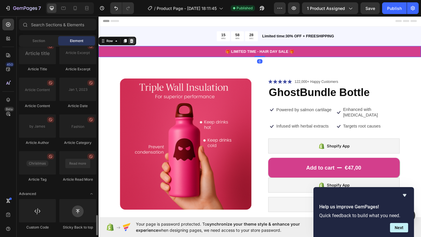
scroll to position [1581, 0]
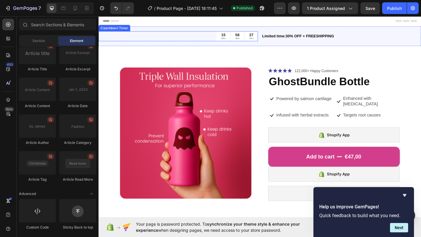
click at [213, 37] on div "15 HRS 58 MIN 27 SEC" at bounding box center [184, 38] width 173 height 11
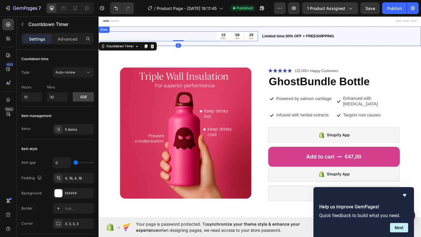
click at [209, 45] on div "15 HRS 58 MIN 25 SEC Countdown Timer 0 Limited time:30% OFF + FREESHIPPING Text…" at bounding box center [273, 37] width 350 height 21
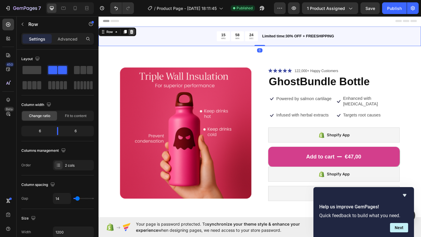
click at [134, 31] on icon at bounding box center [134, 33] width 5 height 5
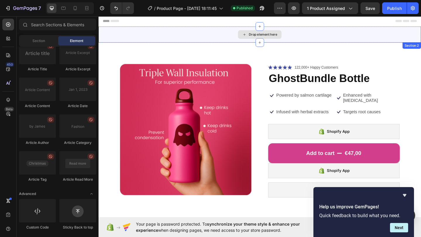
click at [141, 34] on div "Drop element here" at bounding box center [273, 36] width 350 height 18
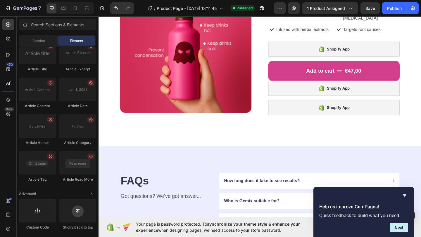
scroll to position [94, 0]
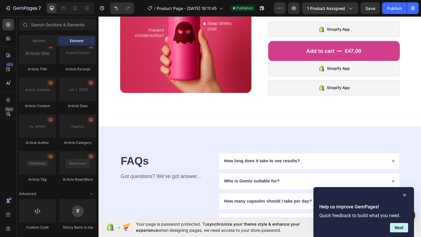
click at [403, 196] on icon "Hide survey" at bounding box center [404, 195] width 4 height 3
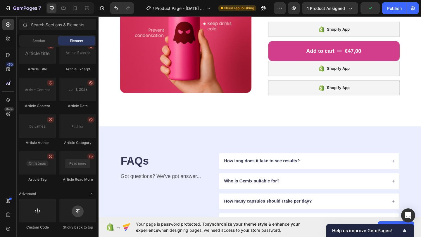
drag, startPoint x: 393, startPoint y: 231, endPoint x: 301, endPoint y: 232, distance: 91.7
click at [300, 0] on body "7 Version history / Product Page - Sep 26, 18:11:45 Need republishing Preview 1…" at bounding box center [210, 0] width 421 height 0
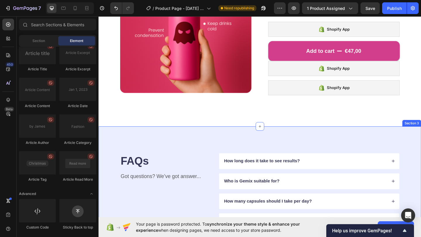
scroll to position [0, 0]
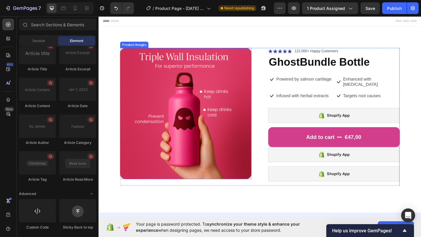
click at [229, 104] on img at bounding box center [193, 122] width 143 height 143
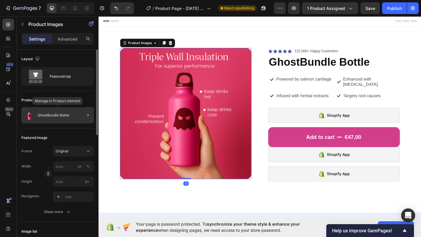
click at [77, 115] on div "GhostBundle Bottle" at bounding box center [57, 115] width 72 height 16
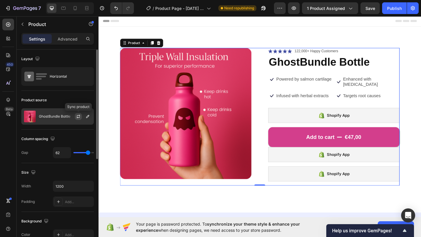
click at [77, 117] on icon "button" at bounding box center [78, 118] width 3 height 2
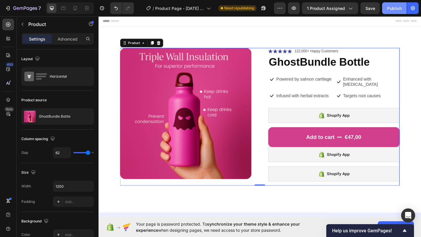
click at [388, 8] on div "Publish" at bounding box center [394, 8] width 15 height 6
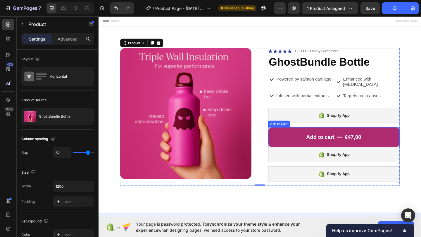
click at [385, 143] on button "Add to cart €47,00" at bounding box center [354, 148] width 143 height 22
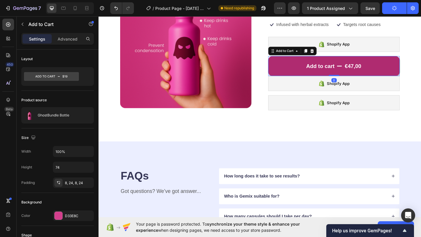
scroll to position [100, 0]
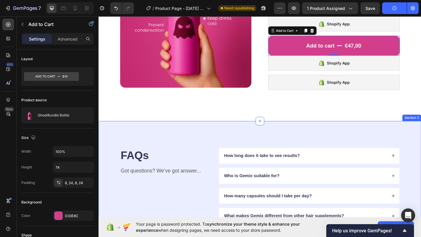
click at [289, 130] on div "FAQs Heading Got questions? We’ve got answer... Text Block How long does it tak…" at bounding box center [273, 222] width 350 height 185
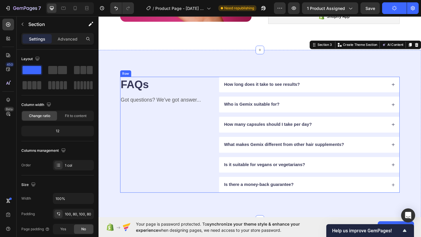
scroll to position [0, 0]
